Goal: Information Seeking & Learning: Learn about a topic

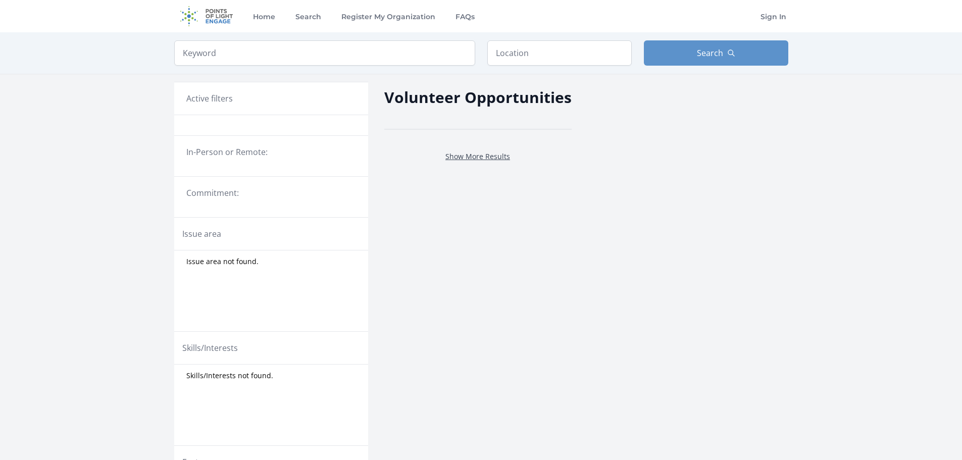
click at [504, 155] on link "Show More Results" at bounding box center [477, 156] width 65 height 10
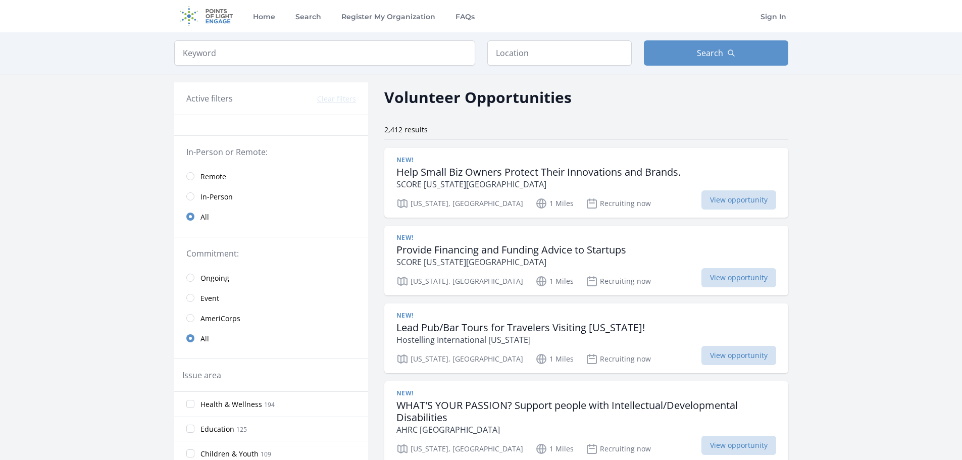
click at [210, 176] on span "Remote" at bounding box center [213, 177] width 26 height 10
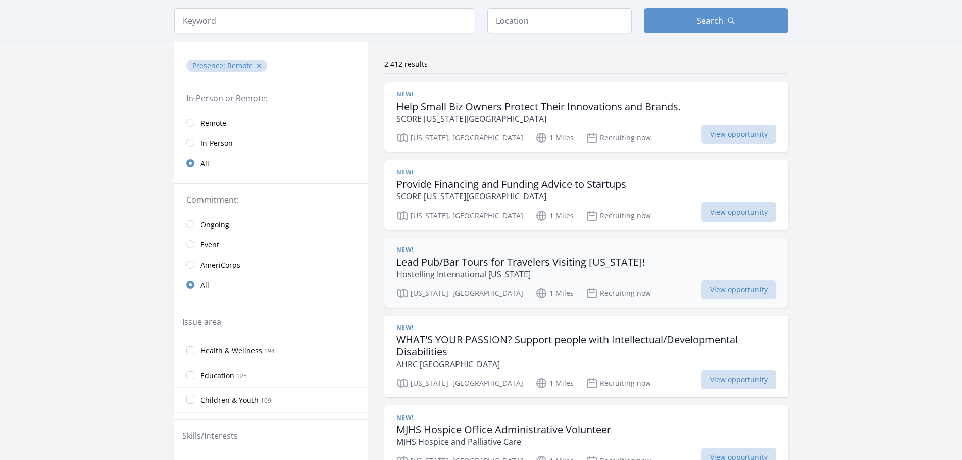
scroll to position [50, 0]
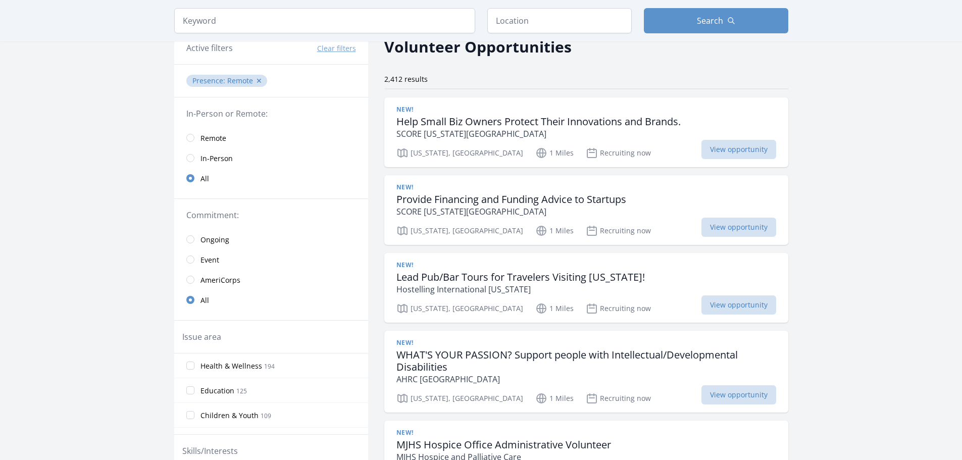
click at [209, 141] on span "Remote" at bounding box center [213, 138] width 26 height 10
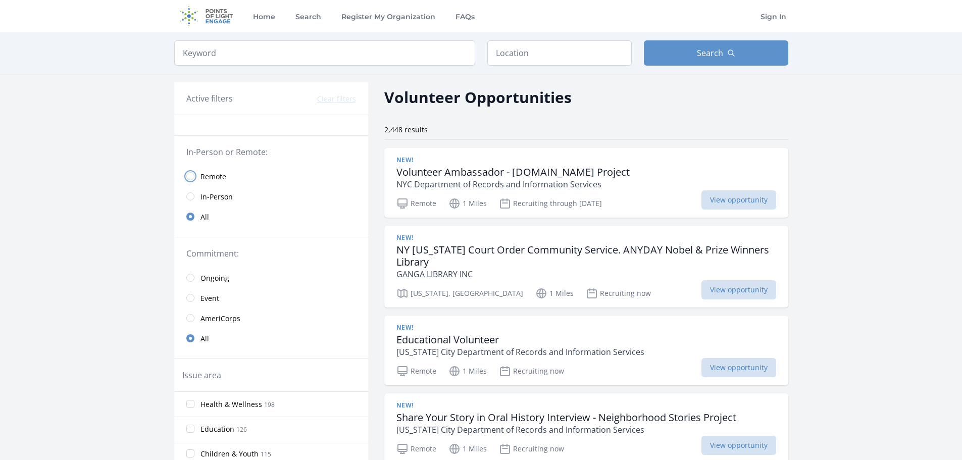
click at [191, 175] on input "radio" at bounding box center [190, 176] width 8 height 8
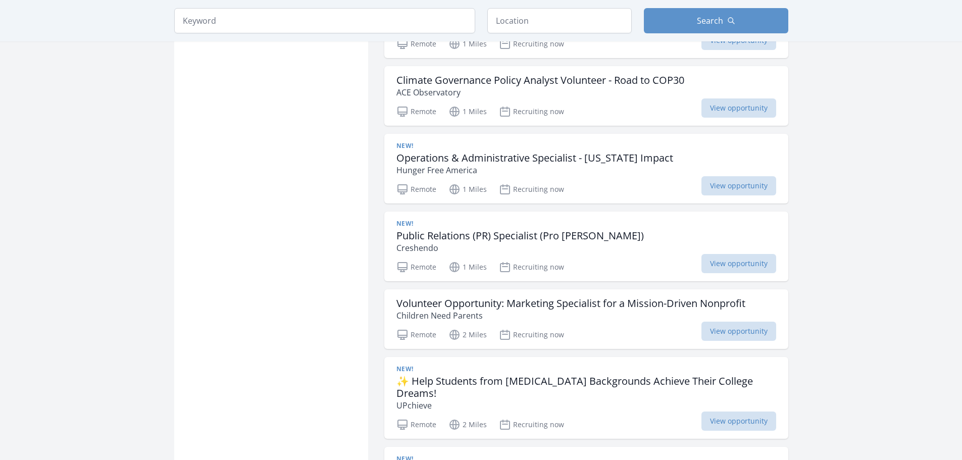
scroll to position [1010, 0]
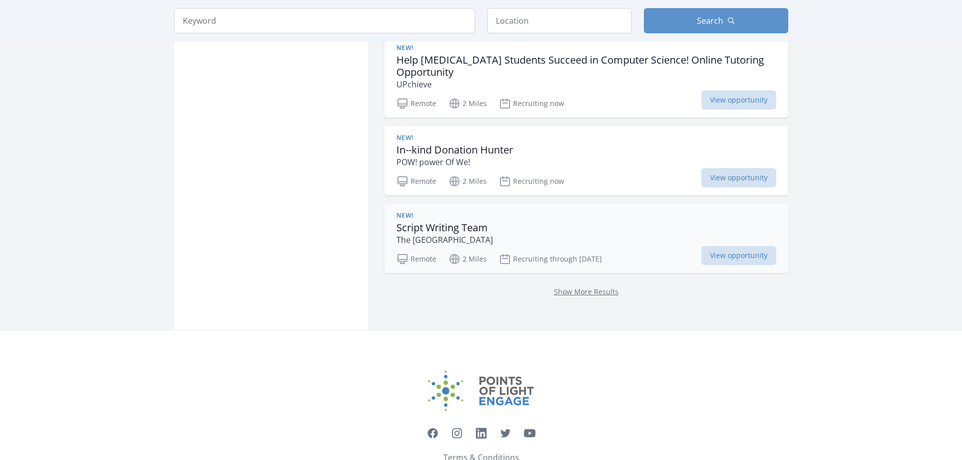
scroll to position [1429, 0]
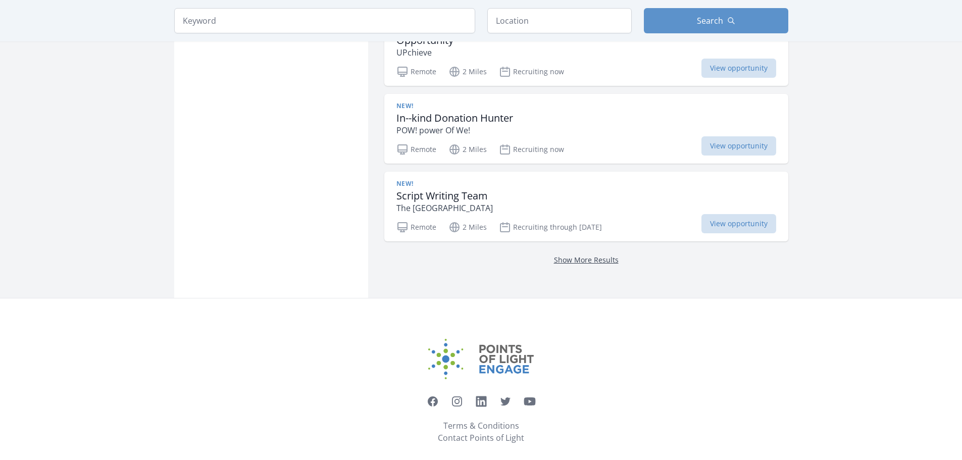
click at [602, 255] on link "Show More Results" at bounding box center [586, 260] width 65 height 10
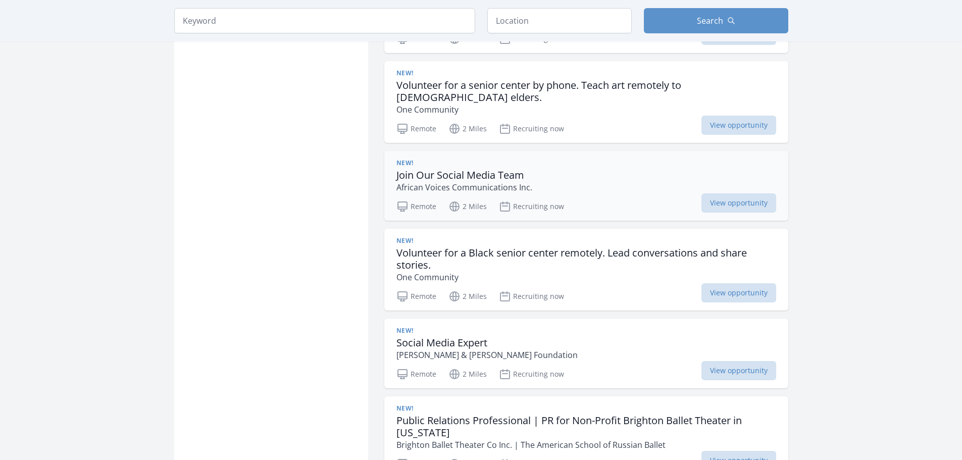
scroll to position [2843, 0]
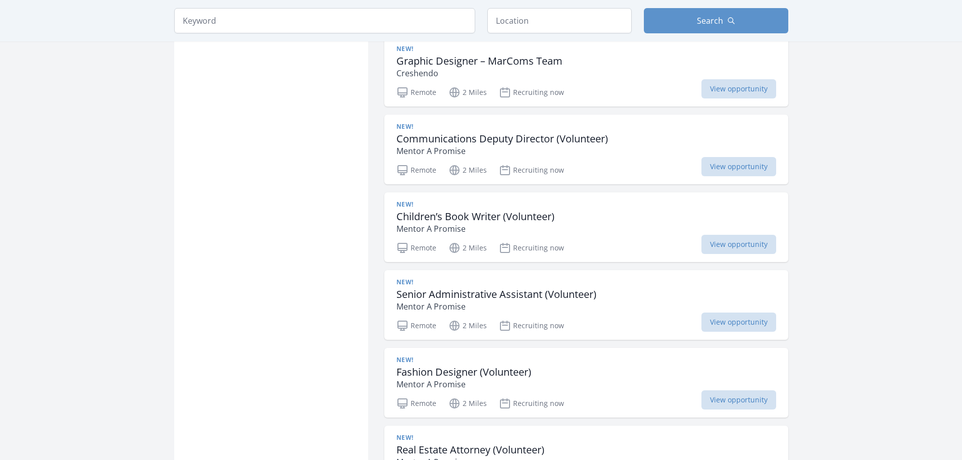
scroll to position [3853, 0]
